Goal: Task Accomplishment & Management: Manage account settings

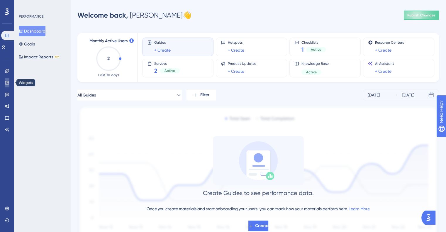
click at [9, 80] on link at bounding box center [7, 82] width 5 height 9
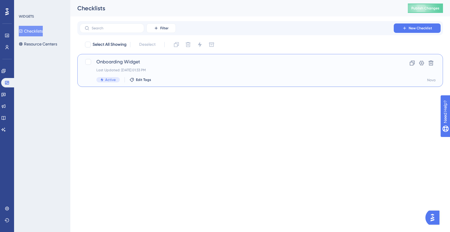
click at [124, 68] on div "Last Updated: [DATE] 01:33 PM" at bounding box center [236, 70] width 281 height 5
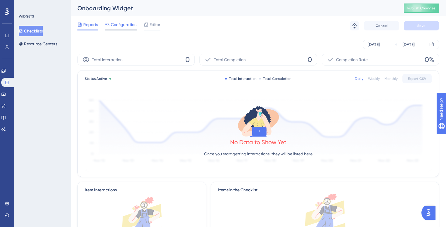
click at [121, 27] on span "Configuration" at bounding box center [124, 24] width 26 height 7
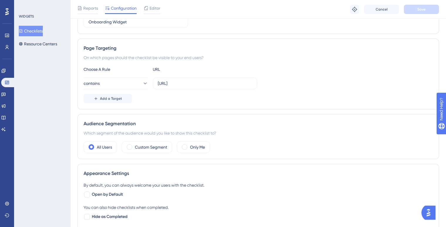
scroll to position [88, 0]
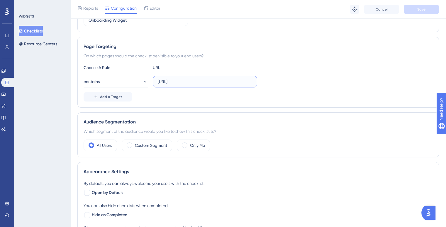
click at [213, 83] on input "[URL]" at bounding box center [205, 82] width 94 height 6
type input "[URL]"
click at [420, 13] on button "Save" at bounding box center [421, 9] width 35 height 9
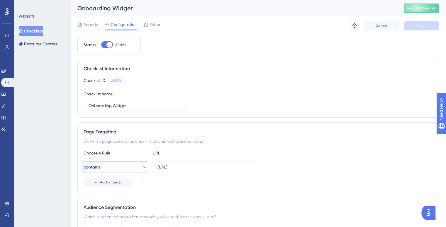
click at [109, 166] on button "contains" at bounding box center [116, 167] width 64 height 12
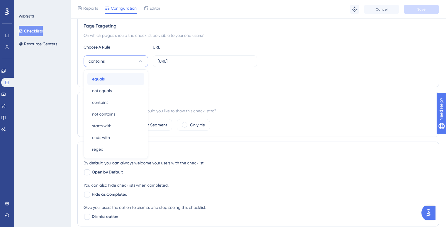
click at [104, 76] on span "equals" at bounding box center [98, 79] width 13 height 7
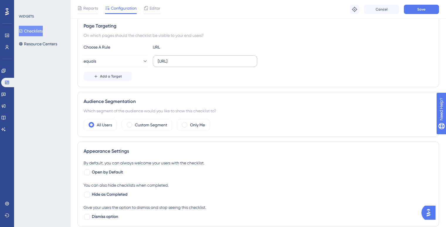
click at [235, 66] on label "[URL]" at bounding box center [205, 61] width 104 height 12
click at [235, 64] on input "[URL]" at bounding box center [205, 61] width 94 height 6
click at [235, 66] on label "[URL]" at bounding box center [205, 61] width 104 height 12
click at [235, 64] on input "[URL]" at bounding box center [205, 61] width 94 height 6
click at [224, 57] on label "[URL]" at bounding box center [205, 61] width 104 height 12
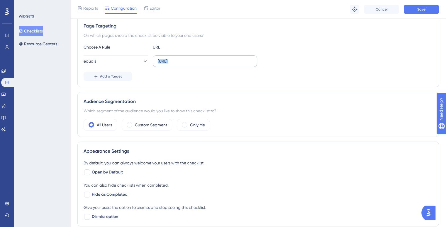
click at [224, 58] on input "[URL]" at bounding box center [205, 61] width 94 height 6
click at [224, 57] on label "[URL]" at bounding box center [205, 61] width 104 height 12
click at [224, 58] on input "[URL]" at bounding box center [205, 61] width 94 height 6
click at [428, 5] on button "Save" at bounding box center [421, 9] width 35 height 9
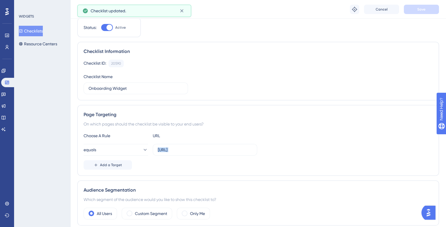
scroll to position [0, 0]
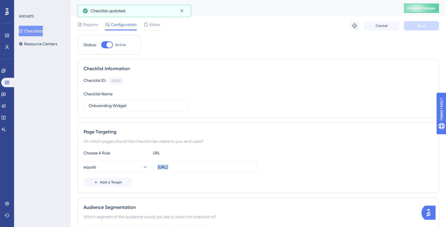
click at [421, 12] on button "Publish Changes" at bounding box center [421, 8] width 35 height 9
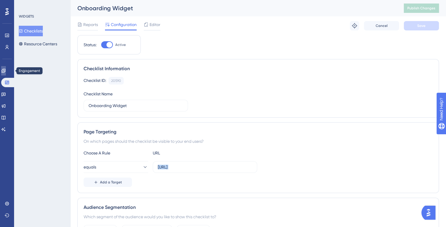
click at [5, 68] on link at bounding box center [3, 70] width 5 height 9
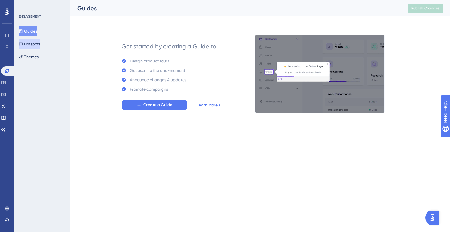
click at [40, 45] on button "Hotspots" at bounding box center [30, 44] width 22 height 11
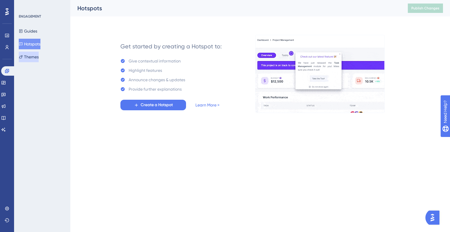
click at [39, 53] on button "Themes" at bounding box center [29, 57] width 20 height 11
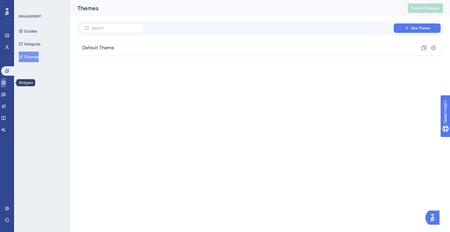
click at [6, 79] on link at bounding box center [3, 82] width 5 height 9
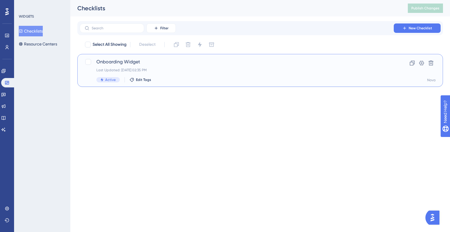
click at [130, 74] on div "Onboarding Widget Last Updated: [DATE] 02:35 PM Active Edit Tags" at bounding box center [236, 70] width 281 height 24
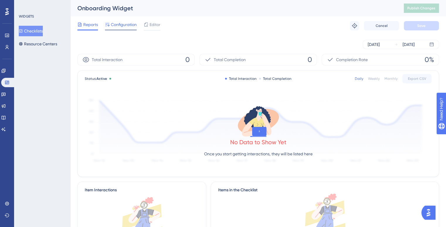
click at [123, 24] on span "Configuration" at bounding box center [124, 24] width 26 height 7
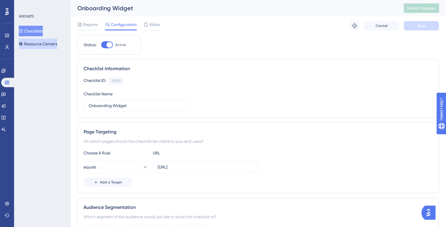
click at [52, 49] on button "Resource Centers" at bounding box center [38, 44] width 38 height 11
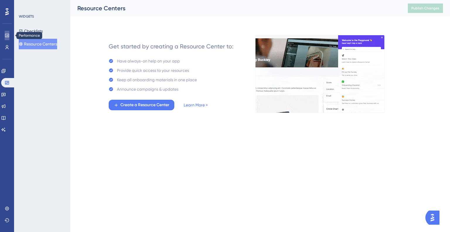
click at [5, 37] on icon at bounding box center [7, 35] width 5 height 5
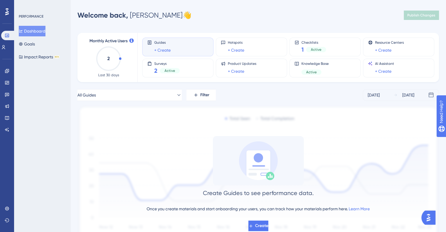
click at [45, 45] on div "Dashboard Goals Impact Reports BETA" at bounding box center [42, 44] width 47 height 36
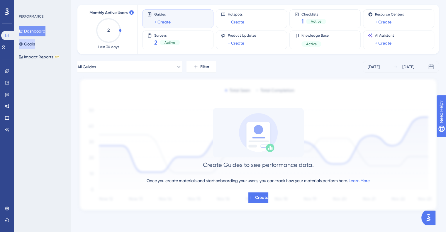
click at [35, 43] on button "Goals" at bounding box center [27, 44] width 16 height 11
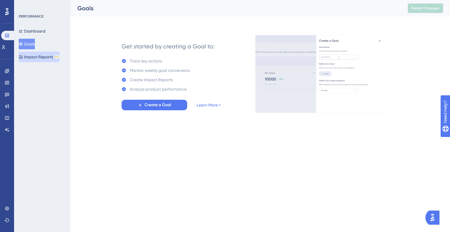
click at [30, 60] on button "Impact Reports BETA" at bounding box center [39, 57] width 41 height 11
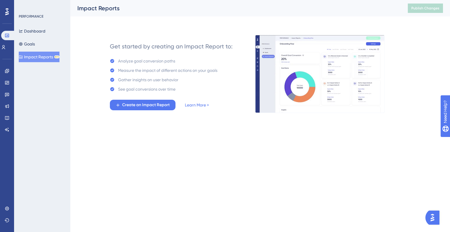
click at [0, 67] on div "Performance Users Engagement Widgets Feedback Product Updates Knowledge Base AI…" at bounding box center [7, 116] width 14 height 232
click at [6, 69] on icon at bounding box center [7, 71] width 4 height 4
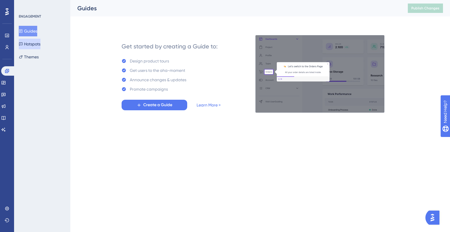
click at [33, 40] on button "Hotspots" at bounding box center [30, 44] width 22 height 11
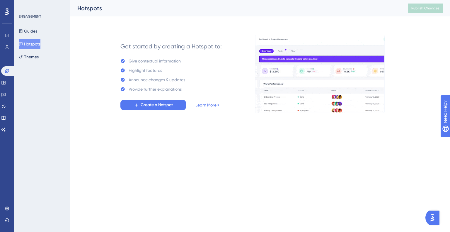
click at [32, 41] on button "Hotspots" at bounding box center [30, 44] width 22 height 11
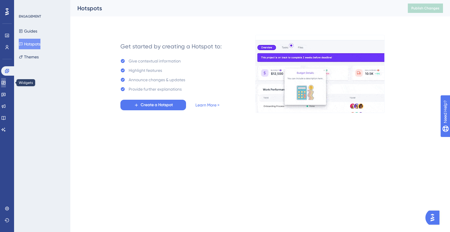
click at [6, 86] on link at bounding box center [3, 82] width 5 height 9
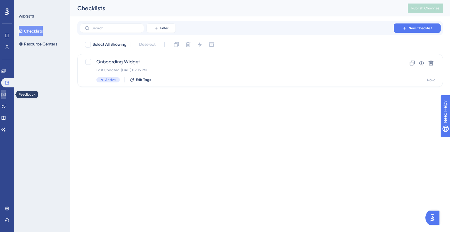
click at [6, 96] on icon at bounding box center [3, 95] width 4 height 4
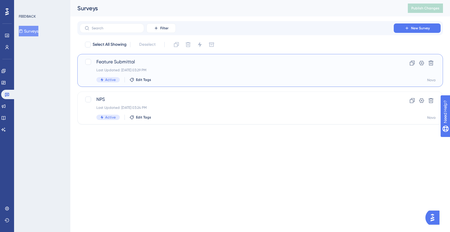
drag, startPoint x: 139, startPoint y: 73, endPoint x: 130, endPoint y: 68, distance: 10.8
click at [130, 68] on div "Feature Submittal Last Updated: [DATE] 03:29 PM Active Edit Tags" at bounding box center [236, 70] width 281 height 24
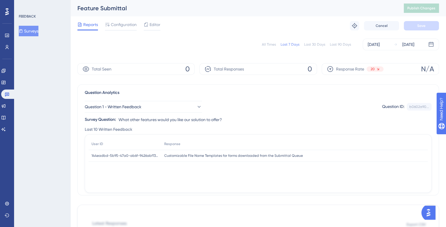
click at [124, 20] on div "Reports Configuration Editor Troubleshoot Cancel Save" at bounding box center [257, 25] width 361 height 19
click at [124, 24] on span "Configuration" at bounding box center [124, 24] width 26 height 7
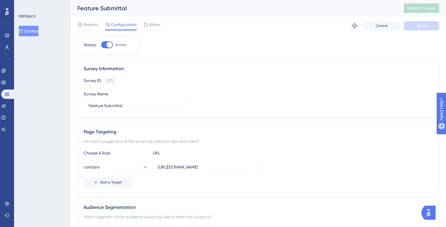
click at [107, 44] on div at bounding box center [109, 45] width 6 height 6
click at [101, 45] on input "Active" at bounding box center [101, 45] width 0 height 0
checkbox input "false"
click at [407, 21] on div "Reports Configuration Editor Troubleshoot Cancel Save" at bounding box center [257, 25] width 361 height 19
click at [408, 22] on button "Save" at bounding box center [421, 25] width 35 height 9
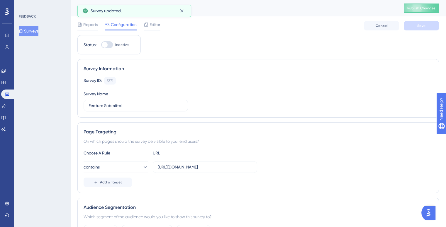
click at [100, 7] on span "Survey updated." at bounding box center [106, 10] width 31 height 7
click at [431, 11] on button "Publish Changes" at bounding box center [421, 8] width 35 height 9
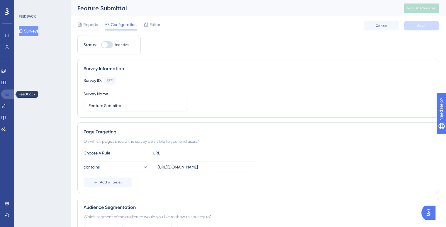
click at [9, 93] on icon at bounding box center [7, 95] width 4 height 4
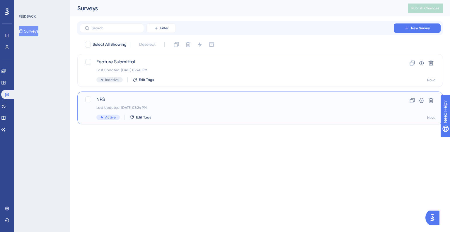
click at [131, 96] on span "NPS" at bounding box center [236, 99] width 281 height 7
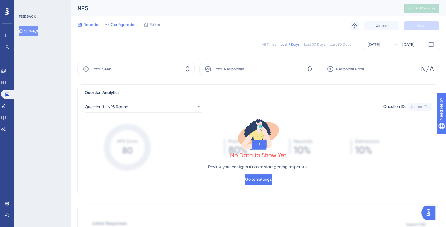
click at [125, 24] on span "Configuration" at bounding box center [124, 24] width 26 height 7
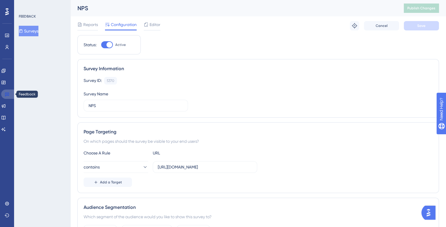
click at [10, 96] on link at bounding box center [8, 94] width 14 height 9
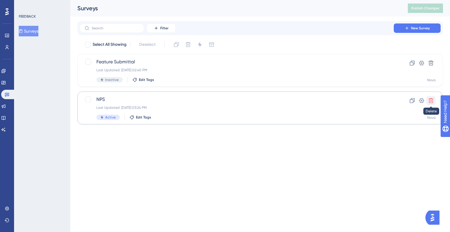
click at [433, 97] on button at bounding box center [430, 100] width 9 height 9
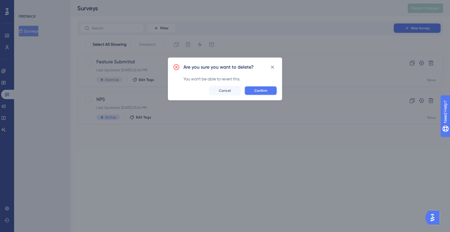
click at [264, 94] on button "Confirm" at bounding box center [260, 90] width 33 height 9
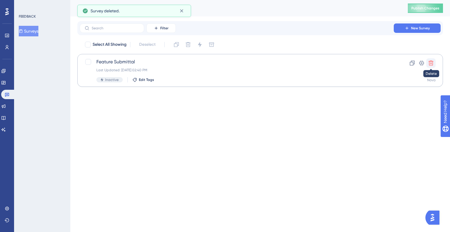
click at [433, 62] on icon at bounding box center [431, 63] width 6 height 6
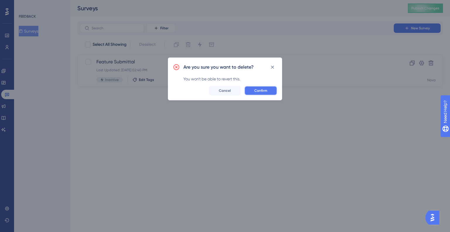
click at [262, 89] on span "Confirm" at bounding box center [260, 90] width 13 height 5
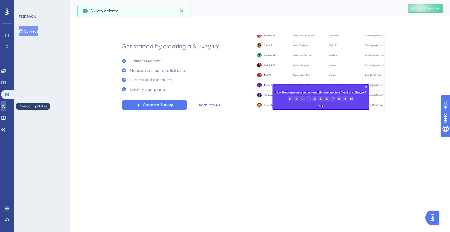
click at [6, 106] on icon at bounding box center [3, 106] width 5 height 5
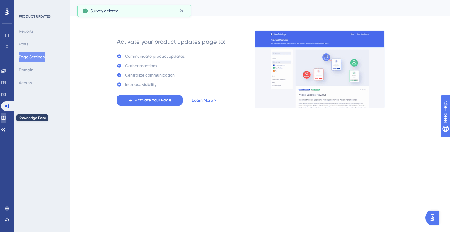
click at [4, 122] on link at bounding box center [3, 117] width 5 height 9
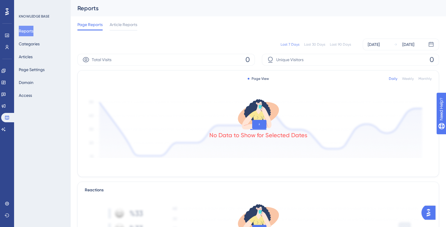
click at [9, 198] on div "Performance Users Engagement Widgets Feedback Product Updates Knowledge Base AI…" at bounding box center [7, 113] width 14 height 227
click at [9, 218] on button at bounding box center [7, 215] width 5 height 9
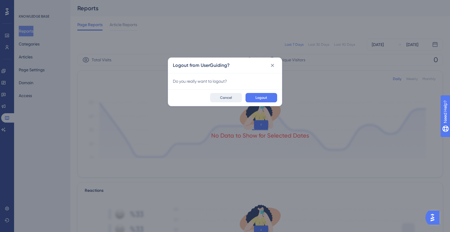
click at [222, 93] on button "Cancel" at bounding box center [226, 97] width 32 height 9
